Goal: Transaction & Acquisition: Purchase product/service

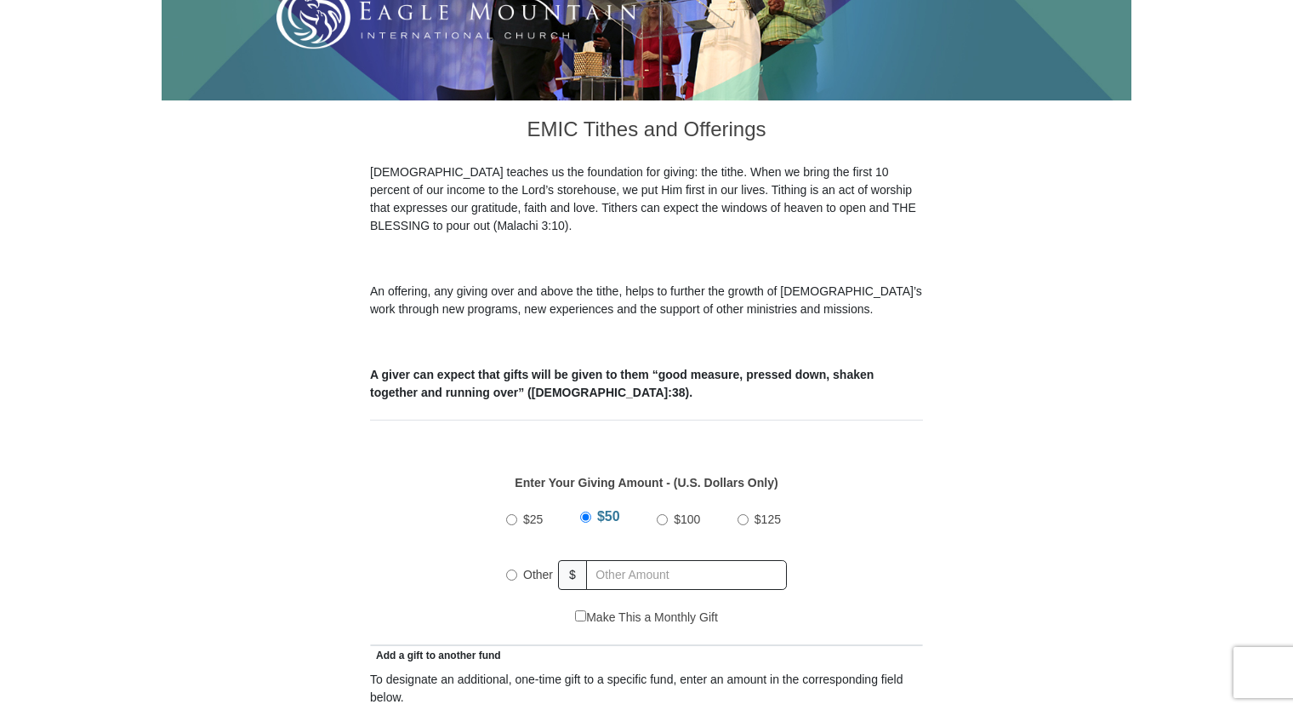
scroll to position [396, 0]
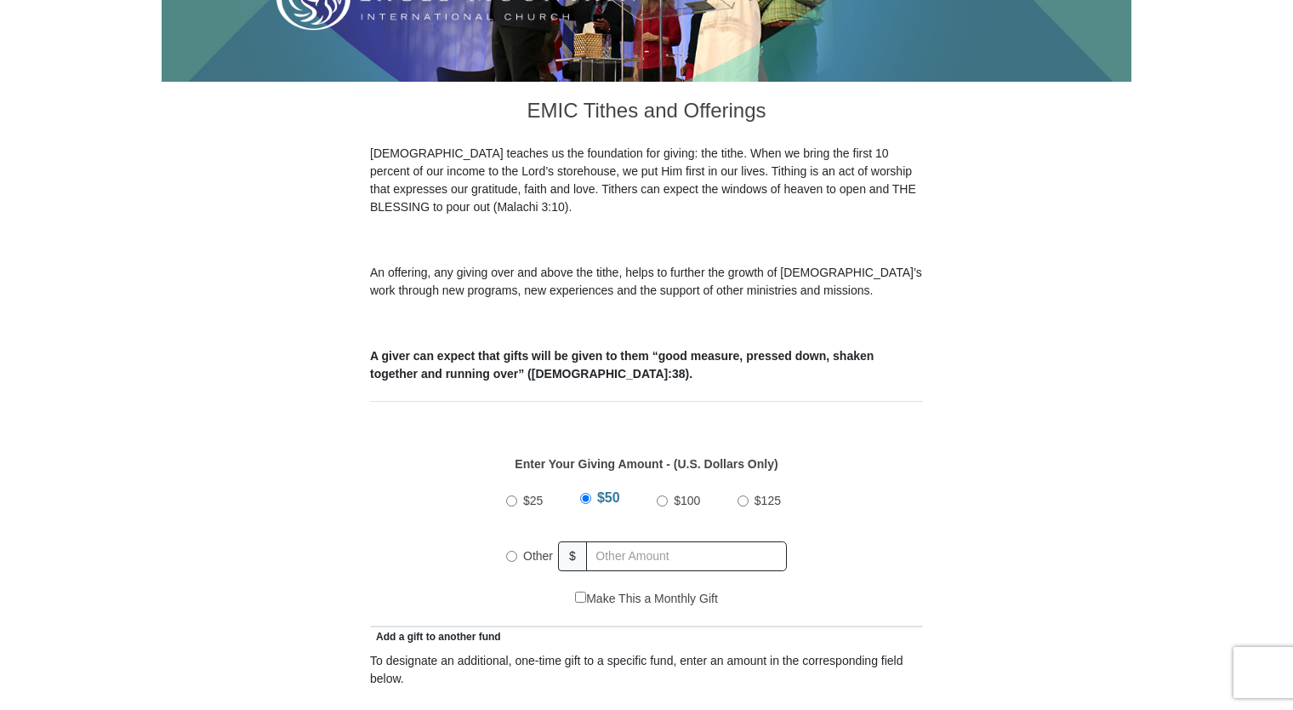
click at [512, 550] on input "Other" at bounding box center [511, 555] width 11 height 11
radio input "true"
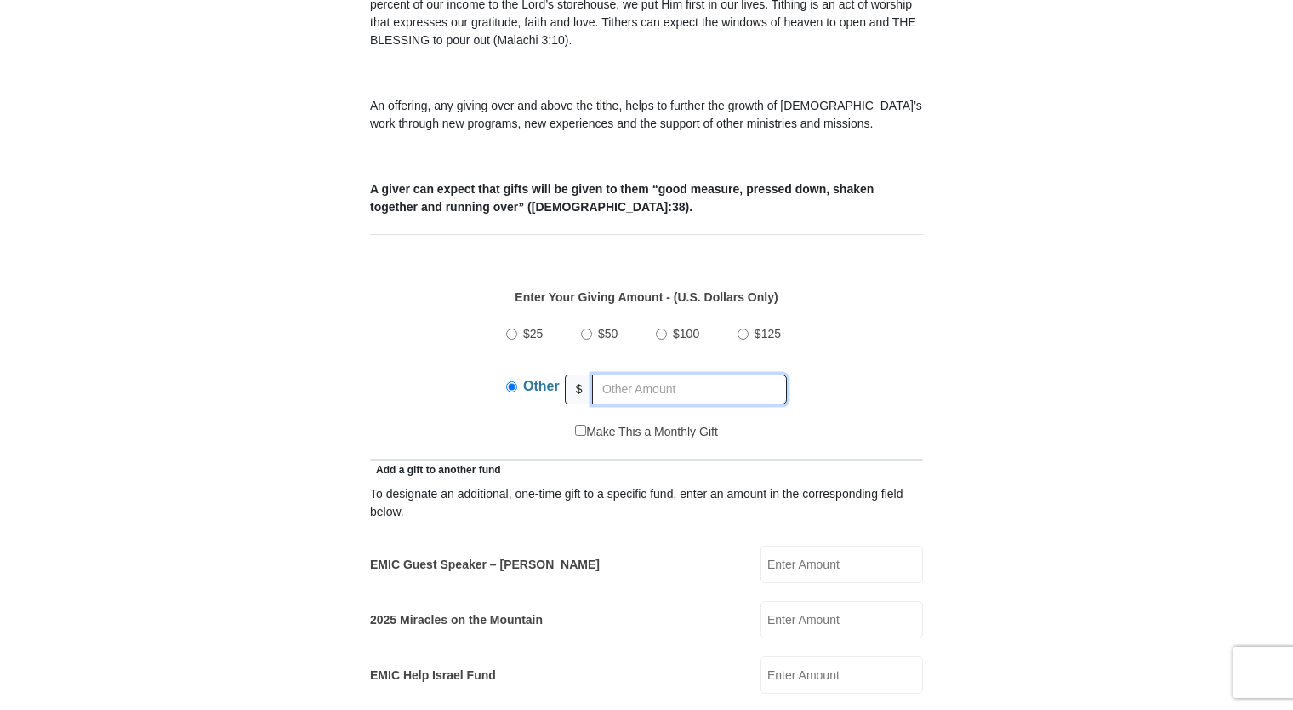
scroll to position [567, 0]
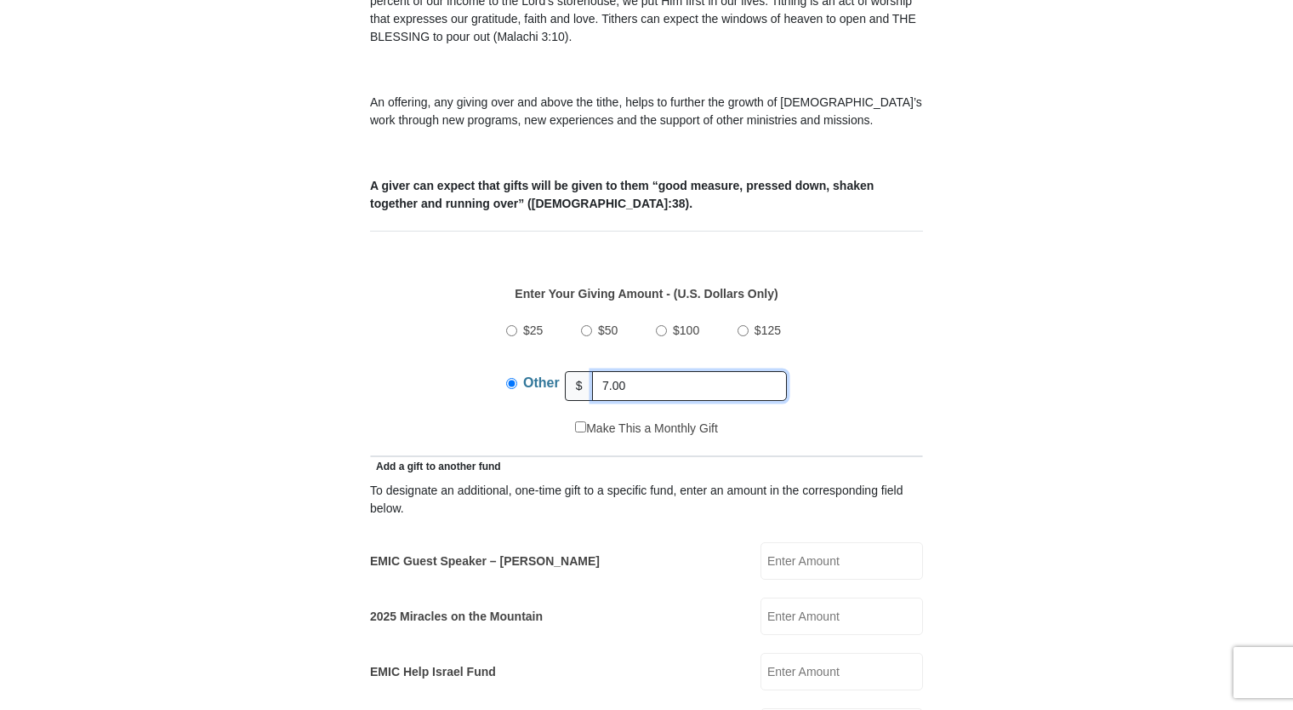
type input "7.00"
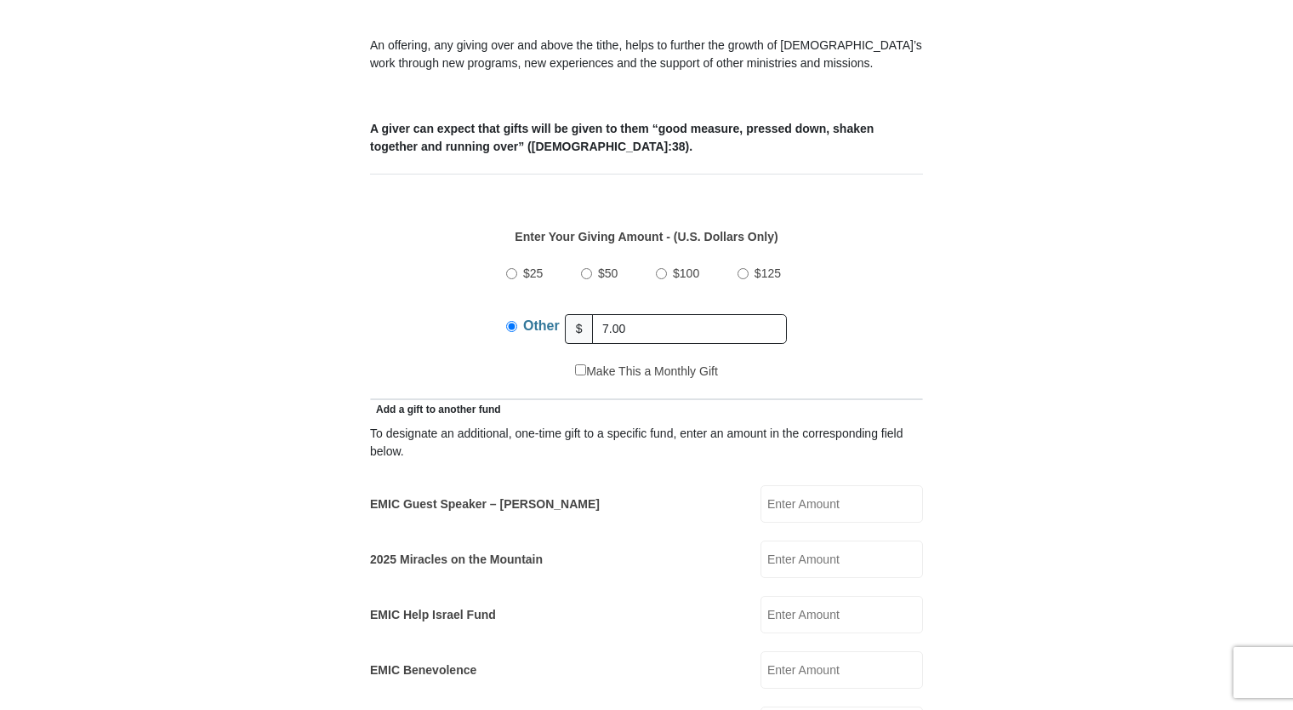
scroll to position [737, 0]
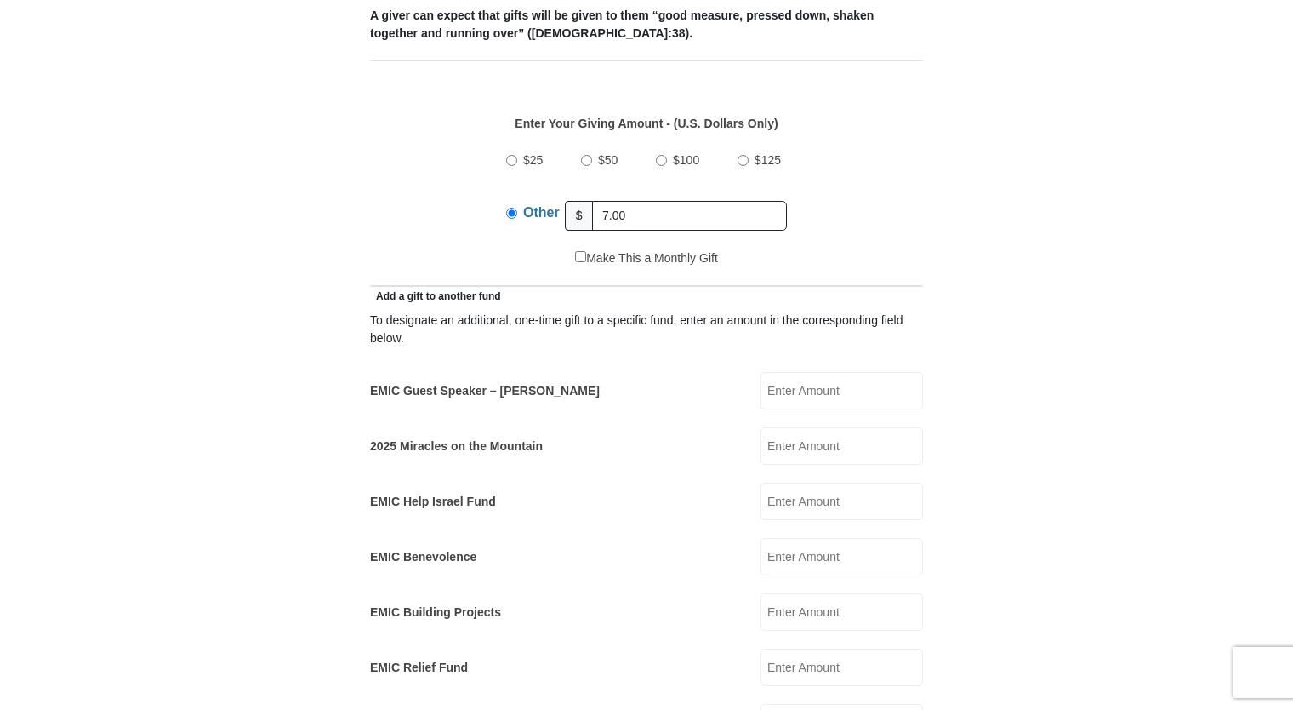
click at [878, 377] on input "EMIC Guest Speaker – Billy Burke" at bounding box center [842, 390] width 162 height 37
type input "7.00"
click at [657, 201] on input "7.00" at bounding box center [689, 216] width 195 height 30
type input "7"
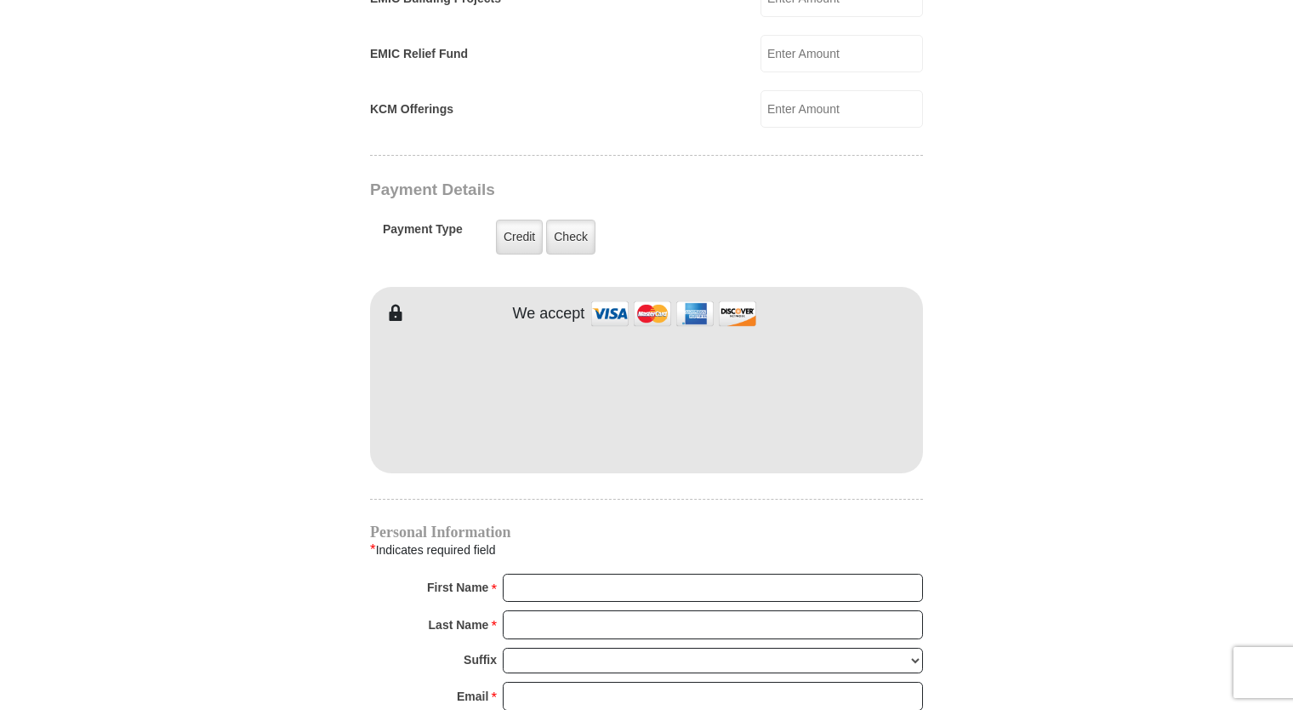
scroll to position [1474, 0]
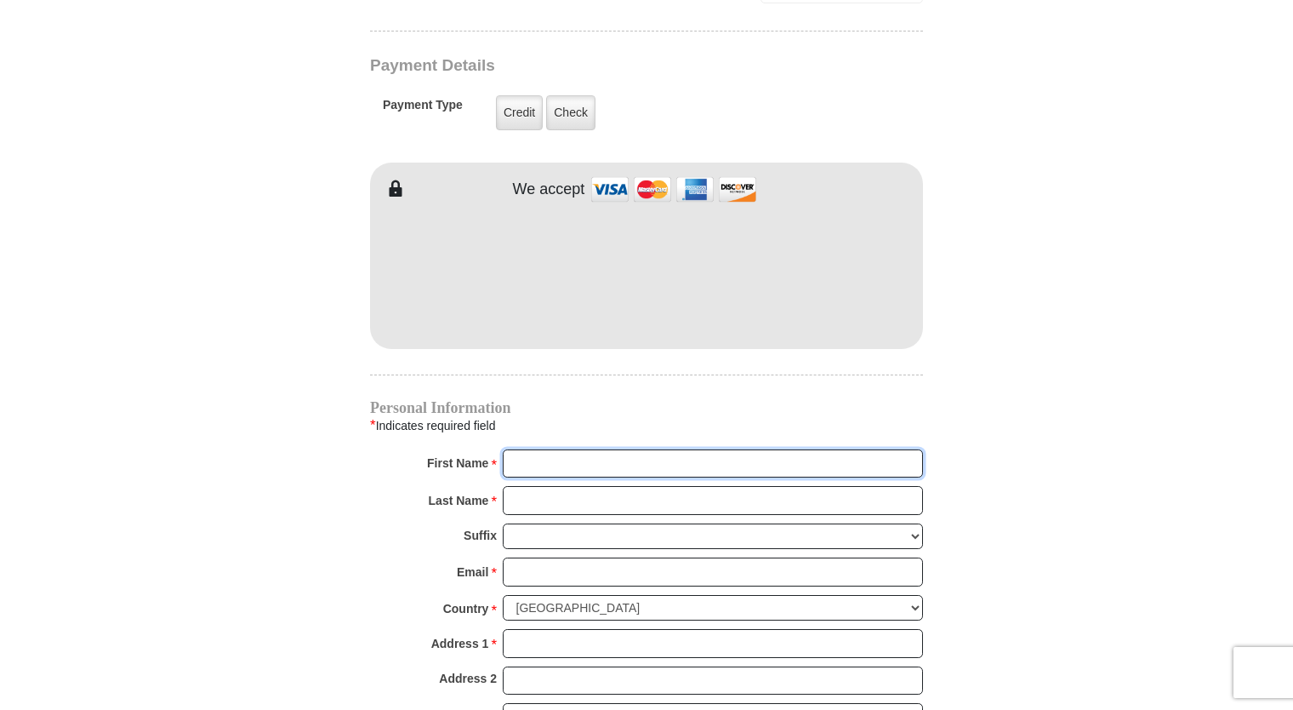
click at [548, 449] on input "First Name *" at bounding box center [713, 463] width 420 height 29
type input "Dwight"
type input "2.00"
type input "5.00"
type input "2.00"
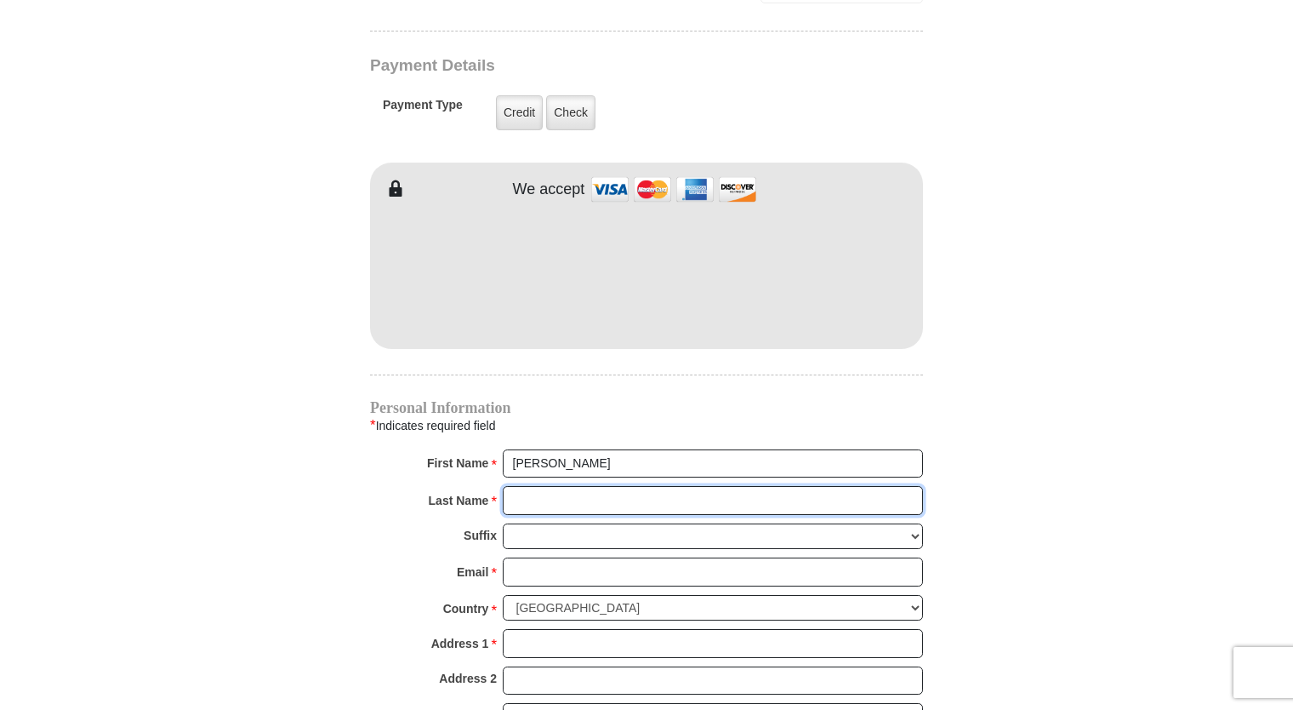
type input "Fennell"
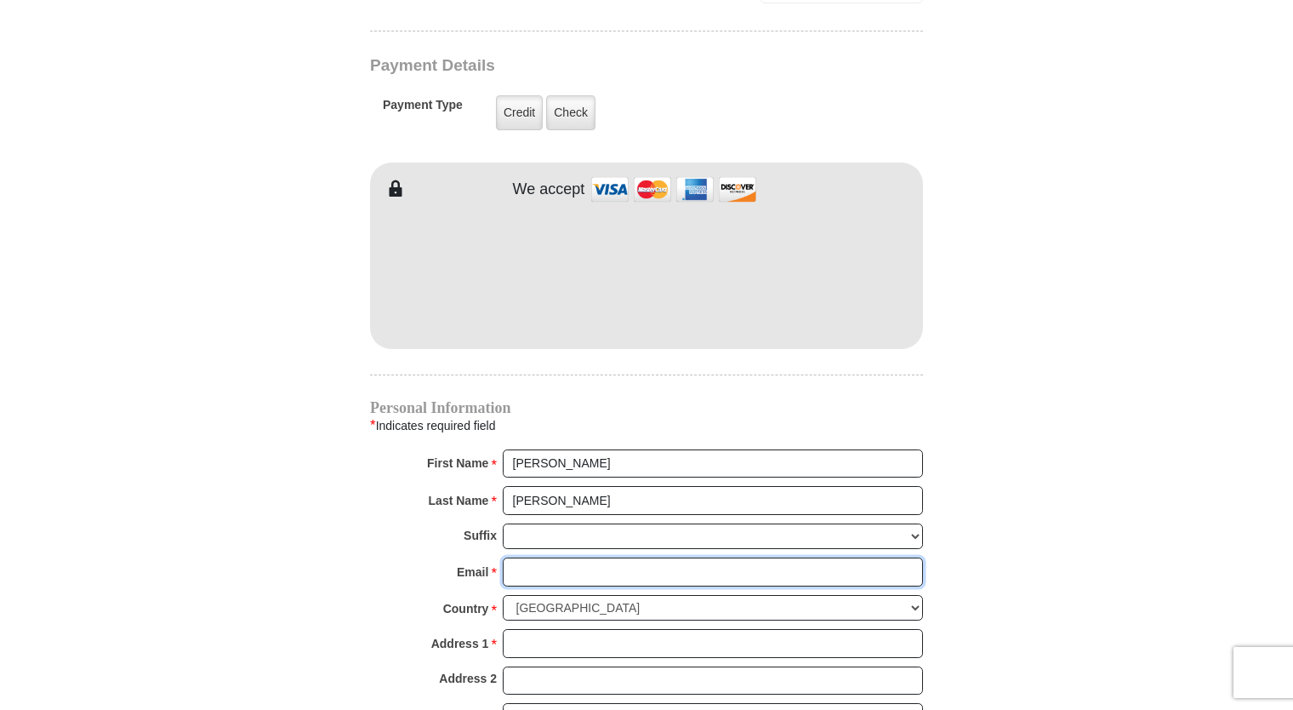
type input "djfennjr@aol.com"
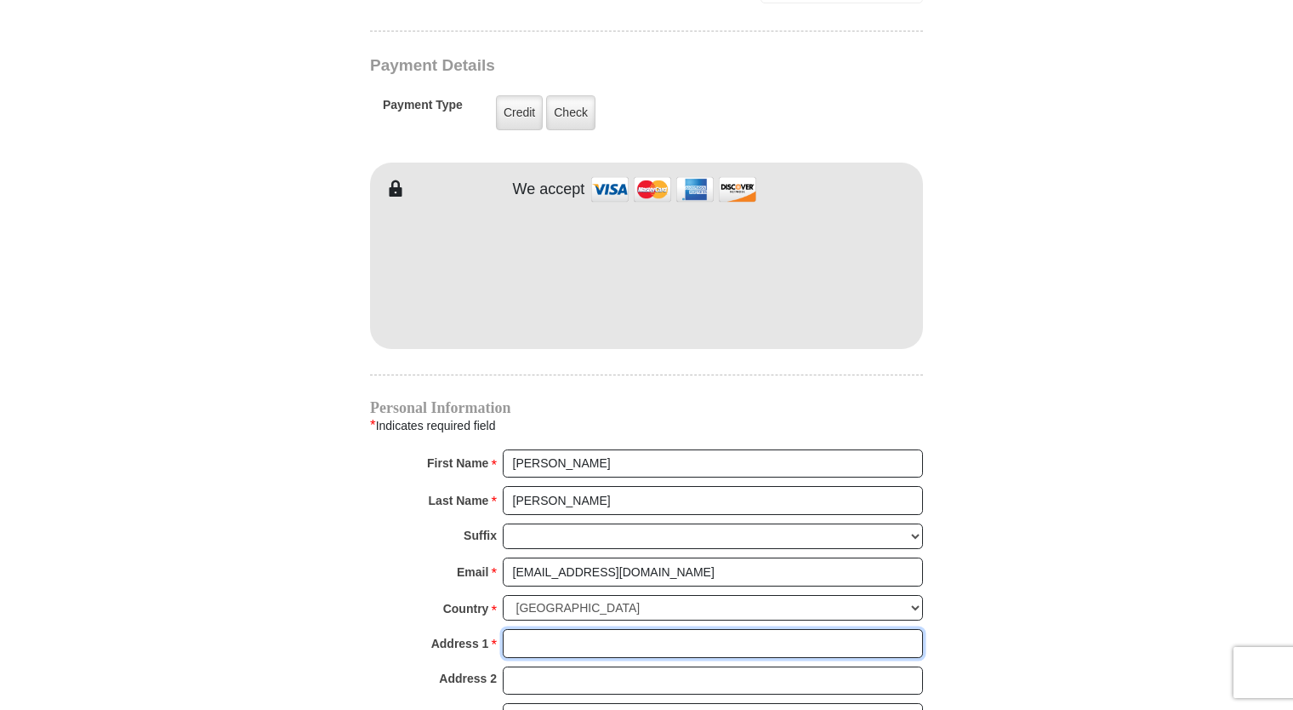
type input "3662 Bentridge Ct"
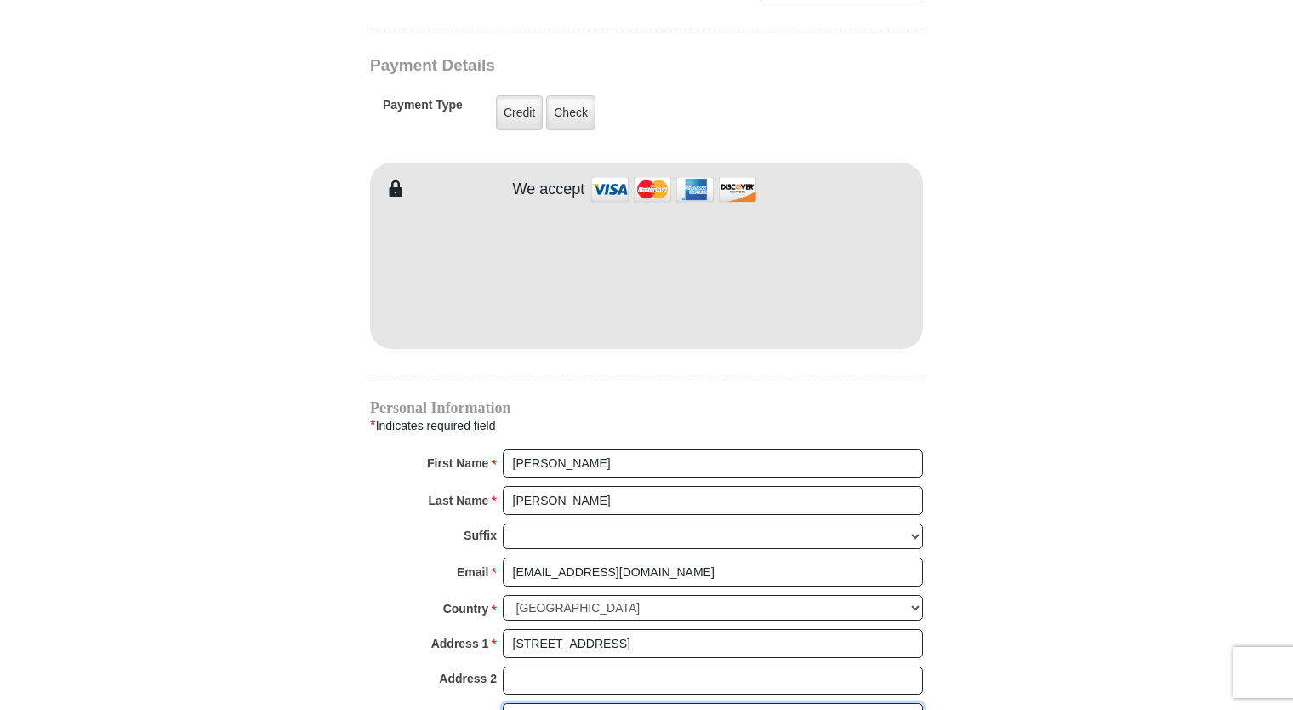
type input "Tyler"
select select "TX"
type input "75707"
type input "9035656786"
click at [558, 523] on select "Jr Sr I II III IV V VI" at bounding box center [713, 536] width 420 height 26
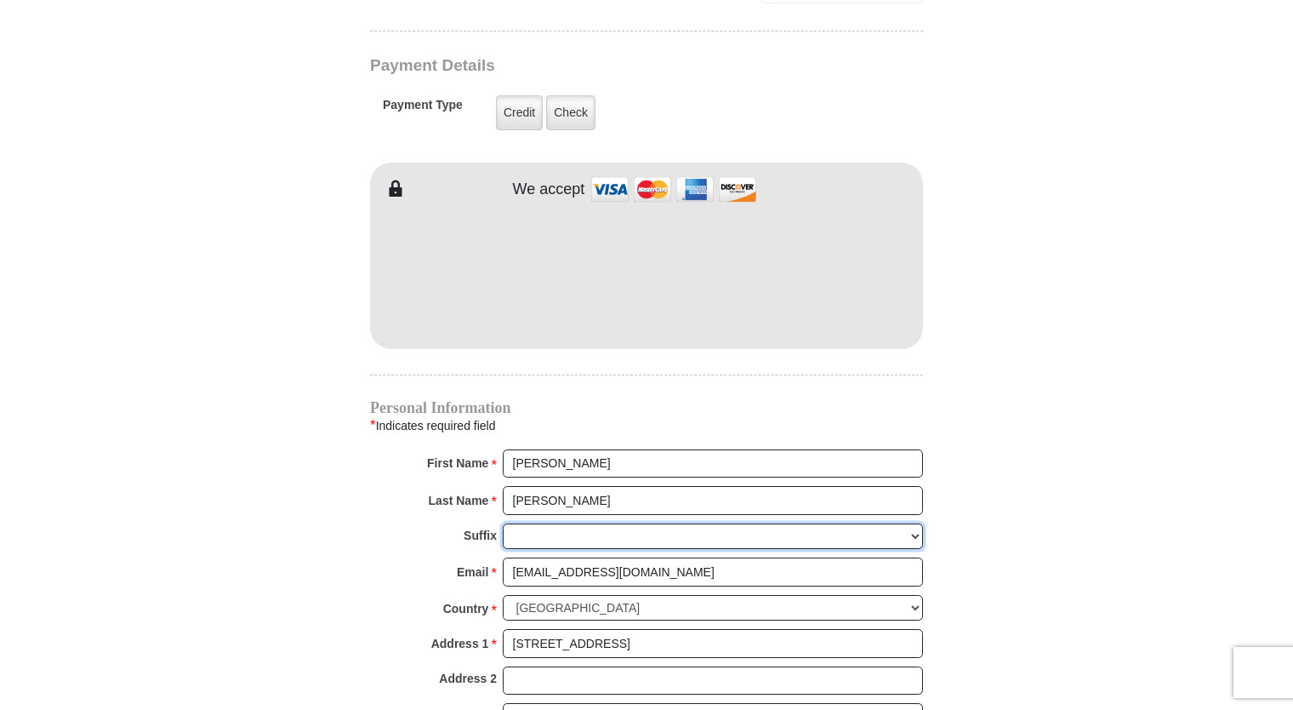
select select "Jr"
click at [503, 523] on select "Jr Sr I II III IV V VI" at bounding box center [713, 536] width 420 height 26
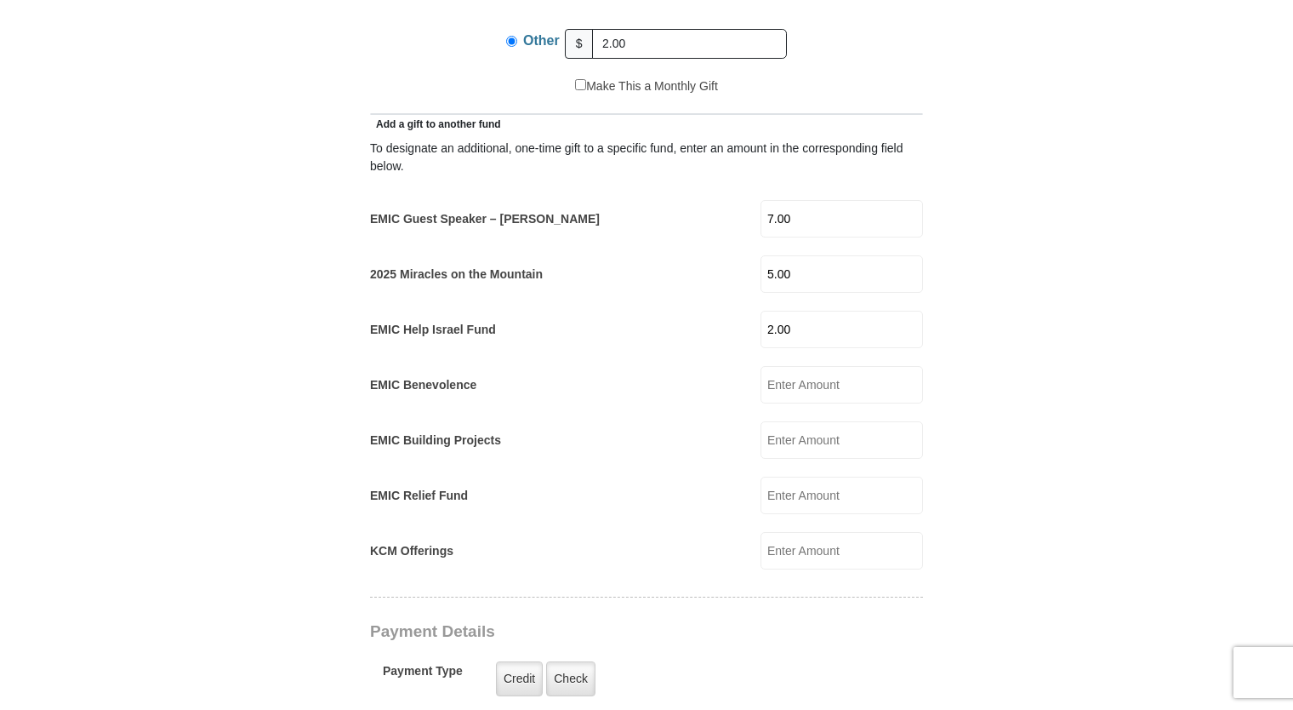
scroll to position [907, 0]
click at [796, 259] on input "5.00" at bounding box center [842, 275] width 162 height 37
type input "5"
click at [817, 312] on input "2.00" at bounding box center [842, 330] width 162 height 37
type input "2"
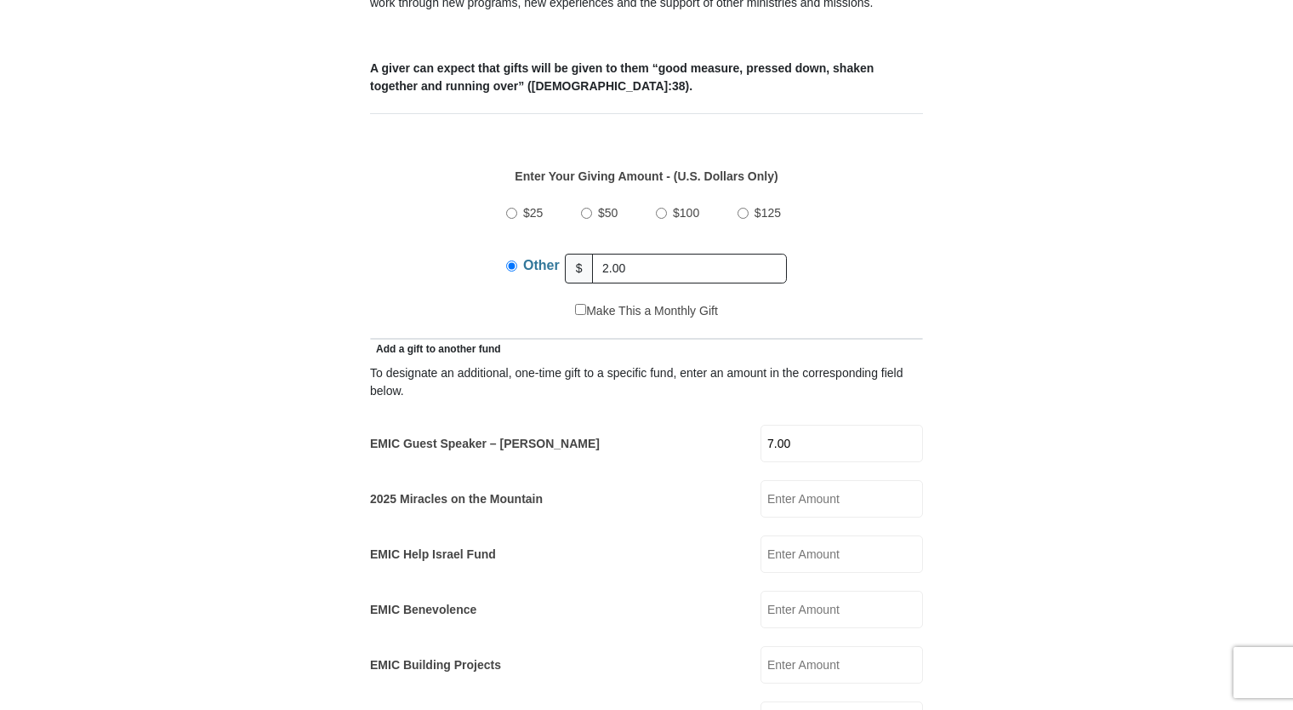
scroll to position [681, 0]
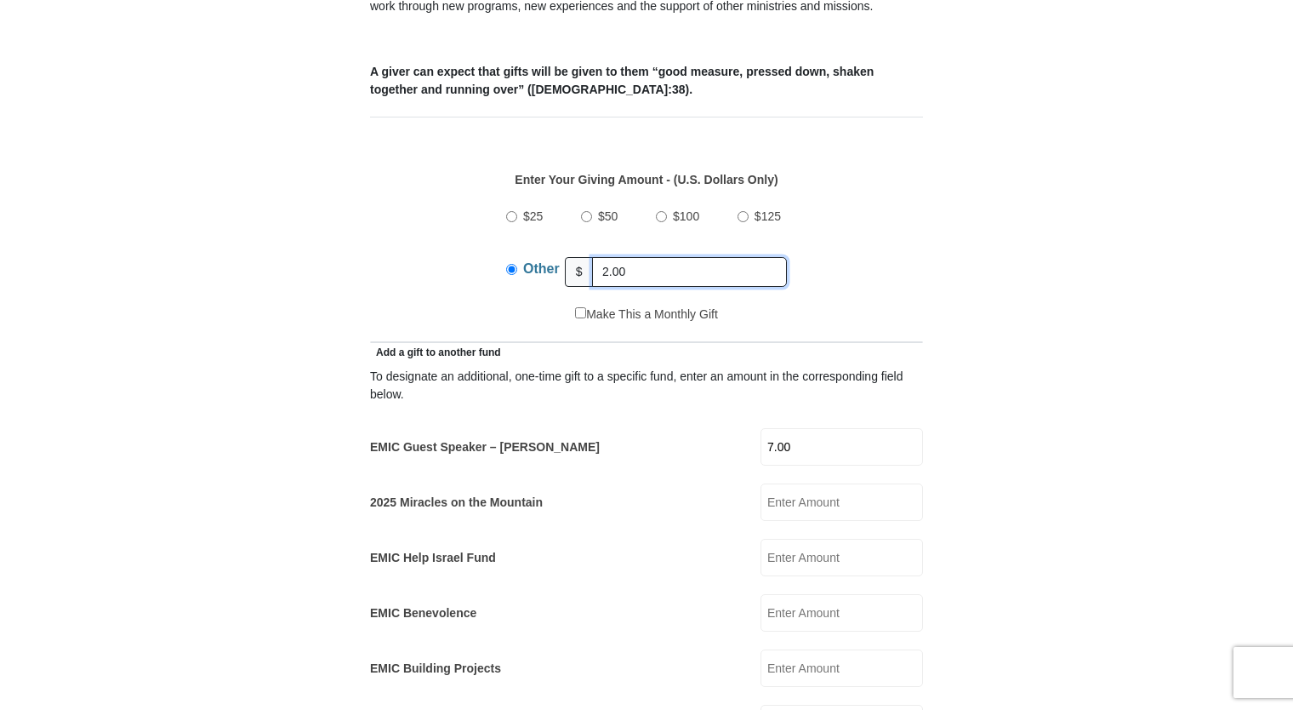
click at [630, 257] on input "2.00" at bounding box center [689, 272] width 195 height 30
type input "2"
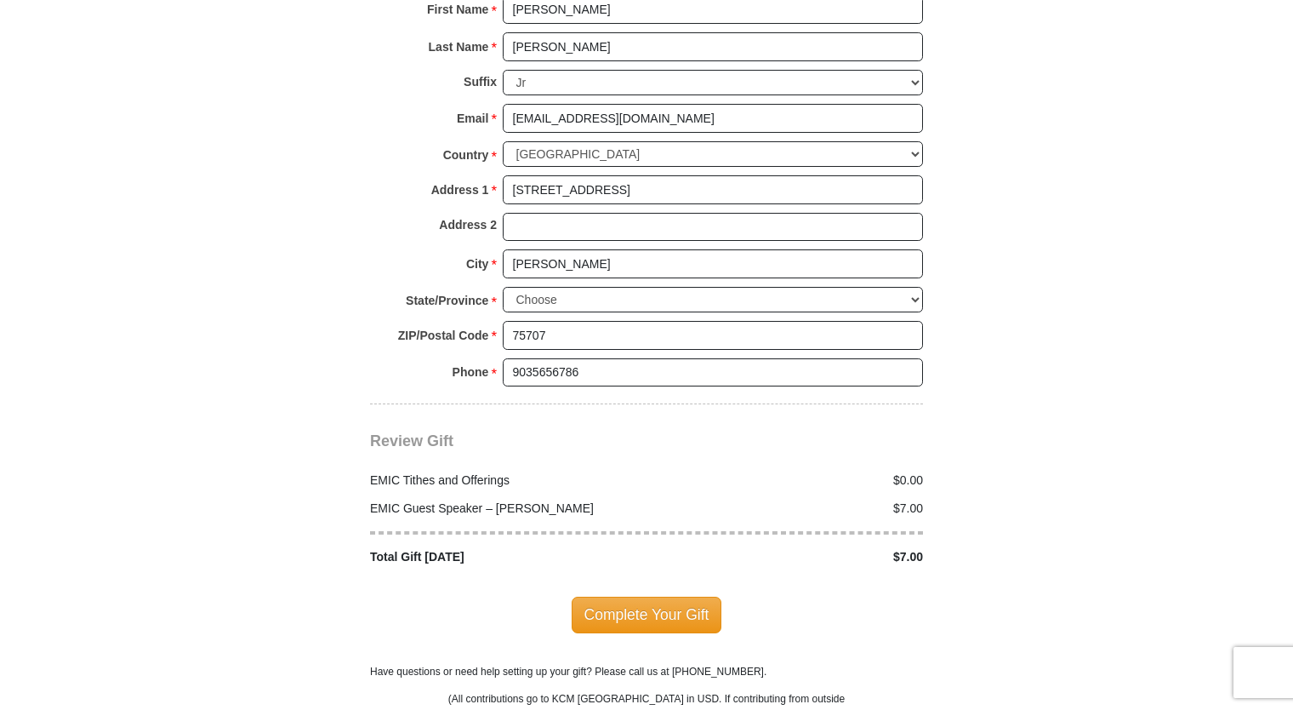
scroll to position [2098, 0]
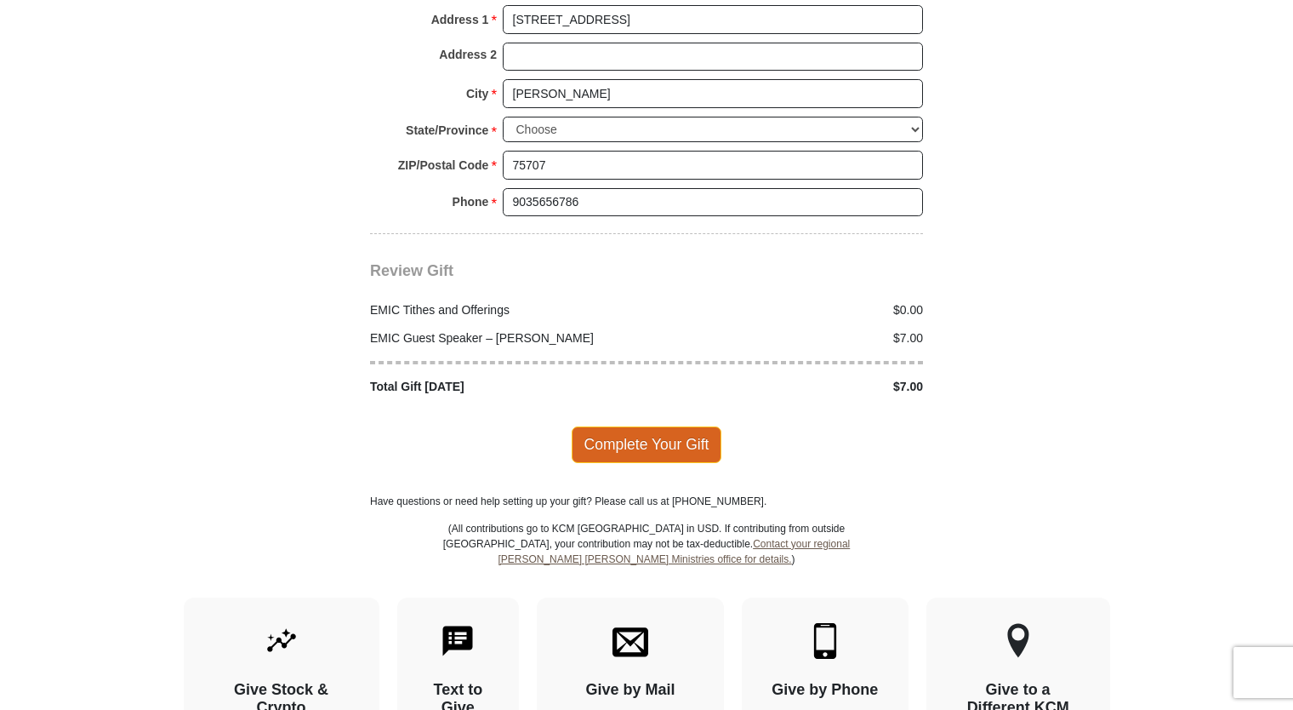
click at [589, 426] on span "Complete Your Gift" at bounding box center [647, 444] width 151 height 36
